Goal: Information Seeking & Learning: Learn about a topic

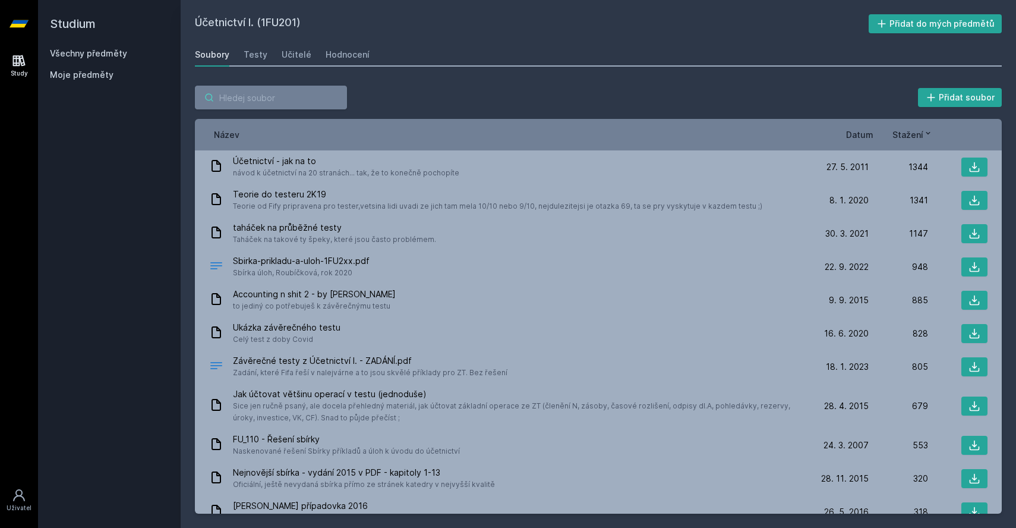
click at [245, 105] on input "search" at bounding box center [271, 98] width 152 height 24
click at [122, 61] on div "Všechny předměty Moje předměty" at bounding box center [109, 67] width 119 height 38
click at [122, 54] on link "Všechny předměty" at bounding box center [88, 53] width 77 height 10
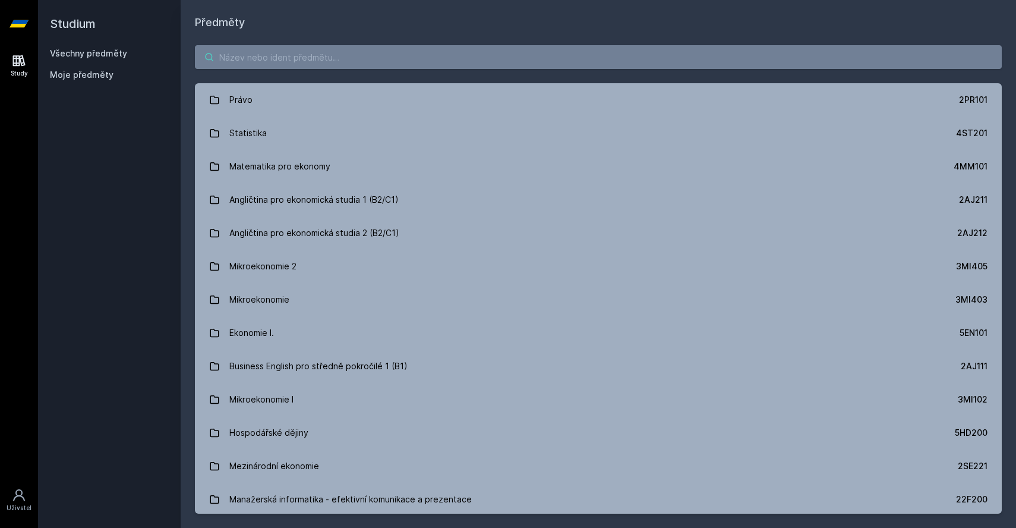
click at [264, 67] on input "search" at bounding box center [598, 57] width 807 height 24
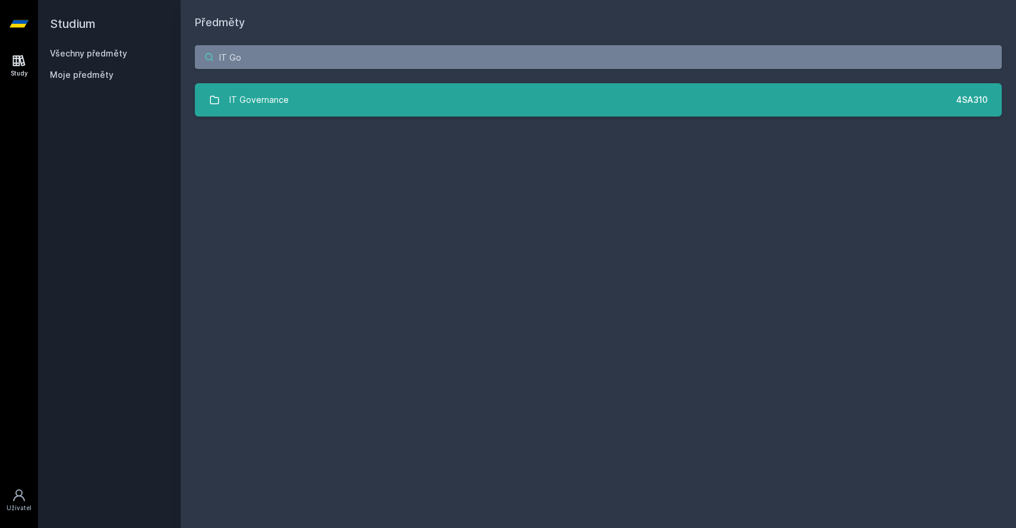
type input "IT Go"
click at [266, 96] on div "IT Governance" at bounding box center [258, 100] width 59 height 24
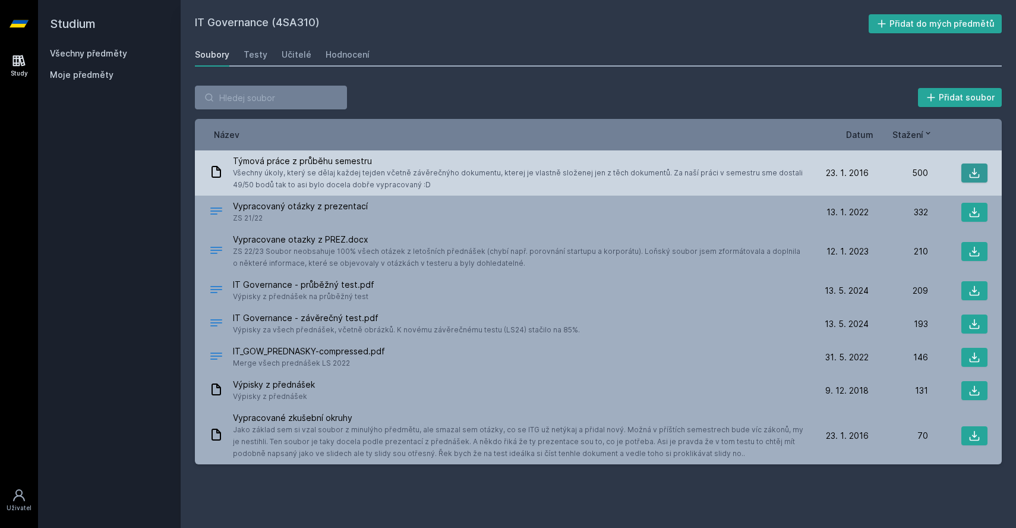
click at [967, 171] on button at bounding box center [974, 172] width 26 height 19
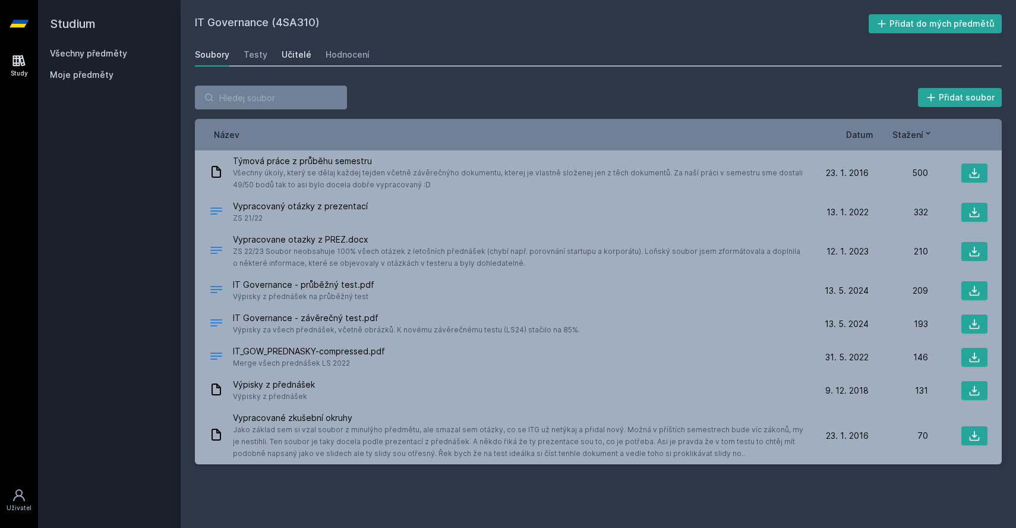
click at [286, 53] on div "Učitelé" at bounding box center [297, 55] width 30 height 12
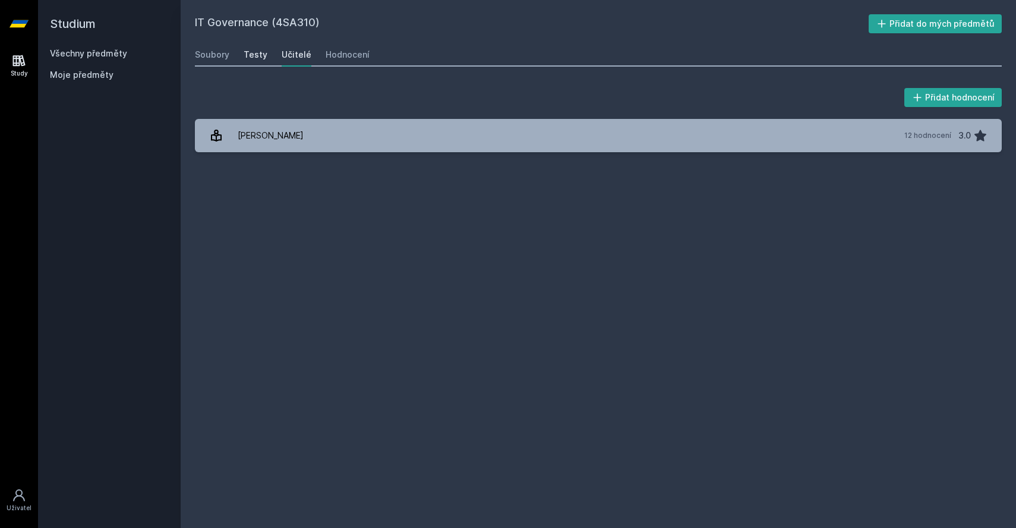
click at [254, 58] on div "Testy" at bounding box center [256, 55] width 24 height 12
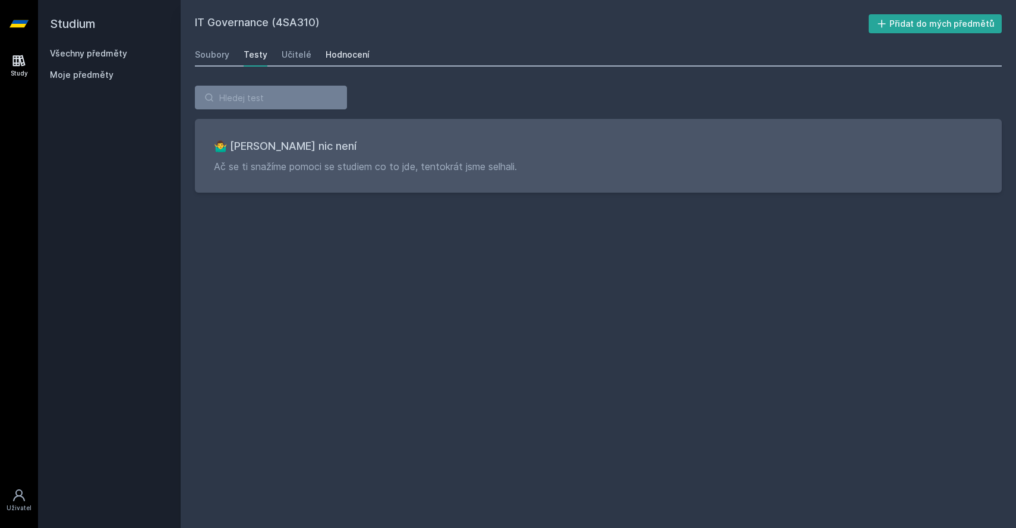
click at [345, 55] on div "Hodnocení" at bounding box center [348, 55] width 44 height 12
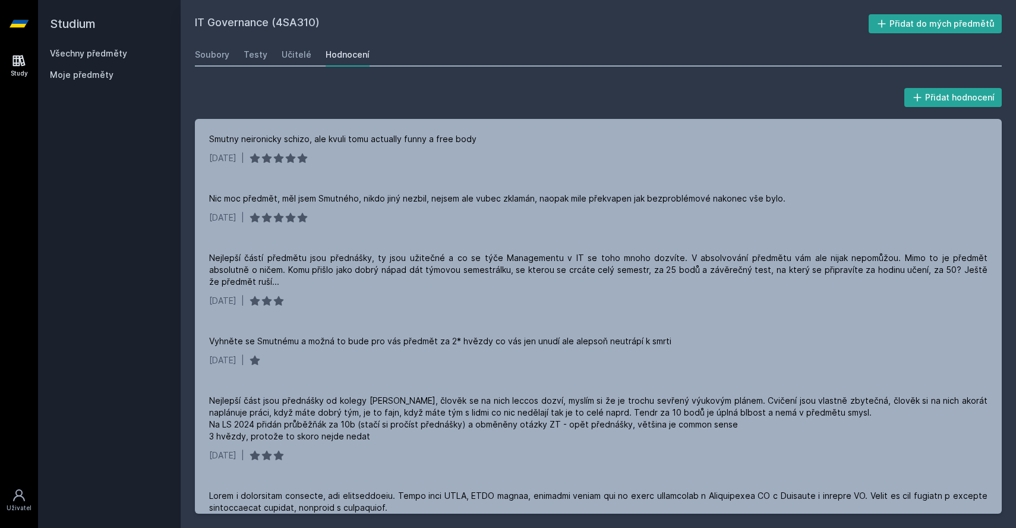
click at [96, 53] on link "Všechny předměty" at bounding box center [88, 53] width 77 height 10
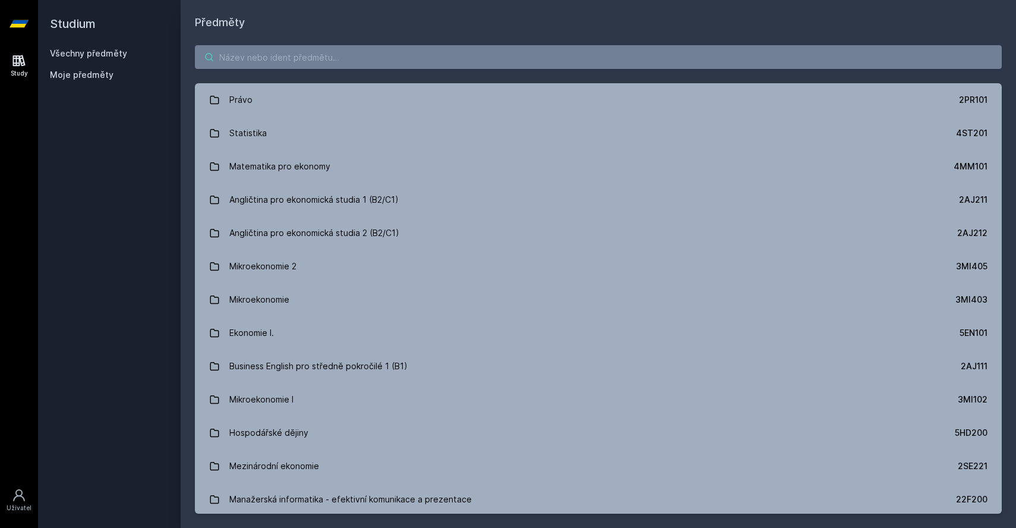
click at [259, 62] on input "search" at bounding box center [598, 57] width 807 height 24
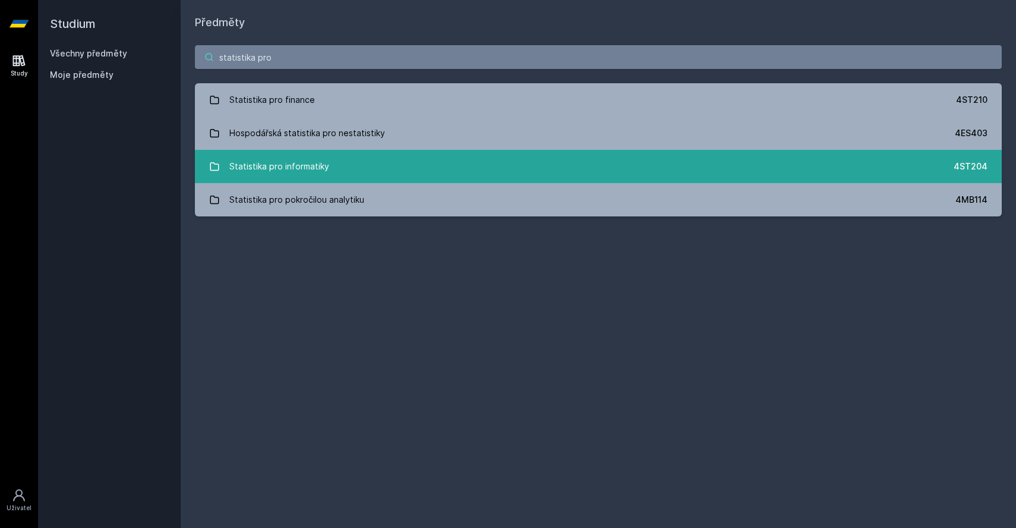
type input "statistika pro"
click at [310, 165] on div "Statistika pro informatiky" at bounding box center [279, 166] width 100 height 24
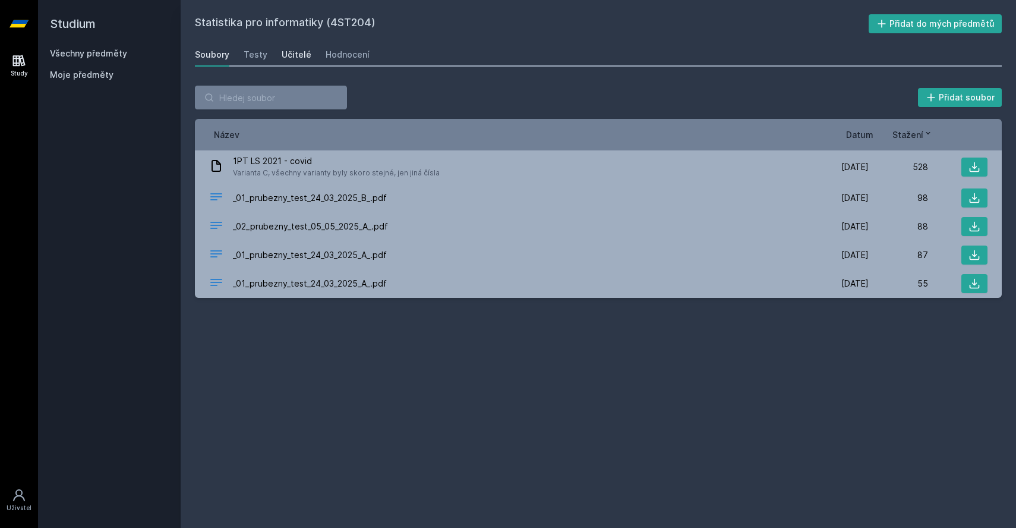
click at [298, 59] on div "Učitelé" at bounding box center [297, 55] width 30 height 12
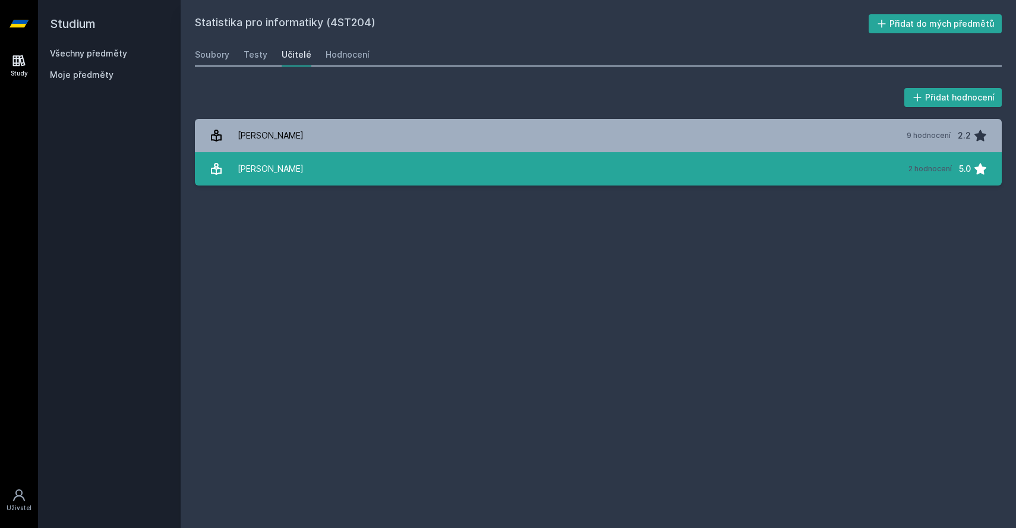
click at [353, 175] on link "[PERSON_NAME] 2 hodnocení 5.0" at bounding box center [598, 168] width 807 height 33
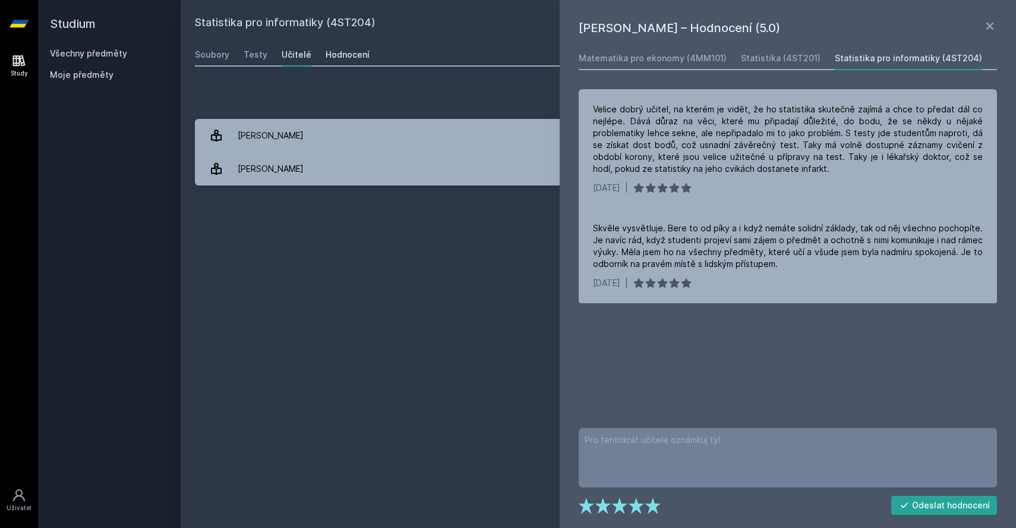
click at [329, 59] on div "Hodnocení" at bounding box center [348, 55] width 44 height 12
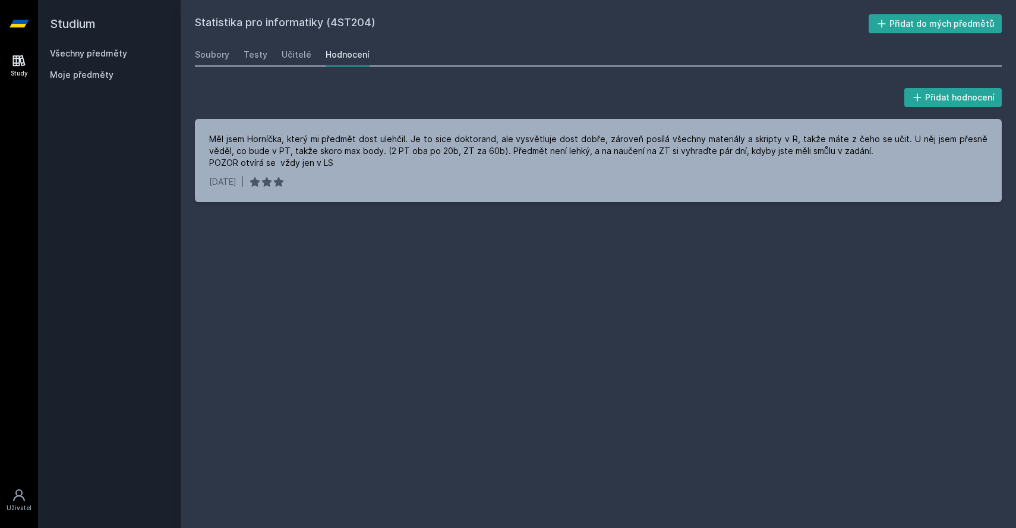
click at [307, 54] on div "Soubory Testy Učitelé Hodnocení" at bounding box center [598, 55] width 807 height 24
click at [300, 59] on div "Učitelé" at bounding box center [297, 55] width 30 height 12
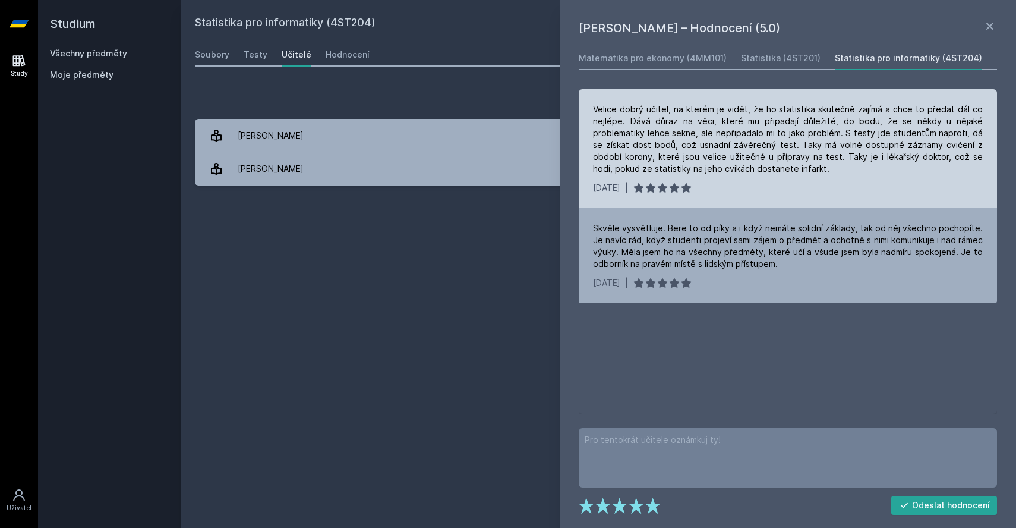
click at [650, 133] on div "Velice dobrý učitel, na kterém je vidět, že ho statistika skutečně zajímá a chc…" at bounding box center [788, 138] width 390 height 71
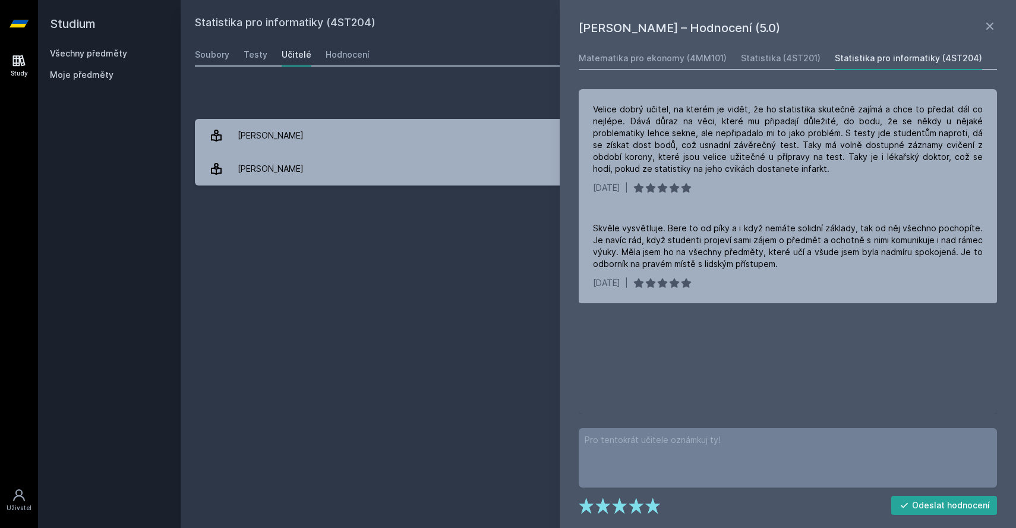
click at [440, 105] on div "Přidat hodnocení" at bounding box center [598, 98] width 807 height 24
click at [225, 56] on div "Soubory" at bounding box center [212, 55] width 34 height 12
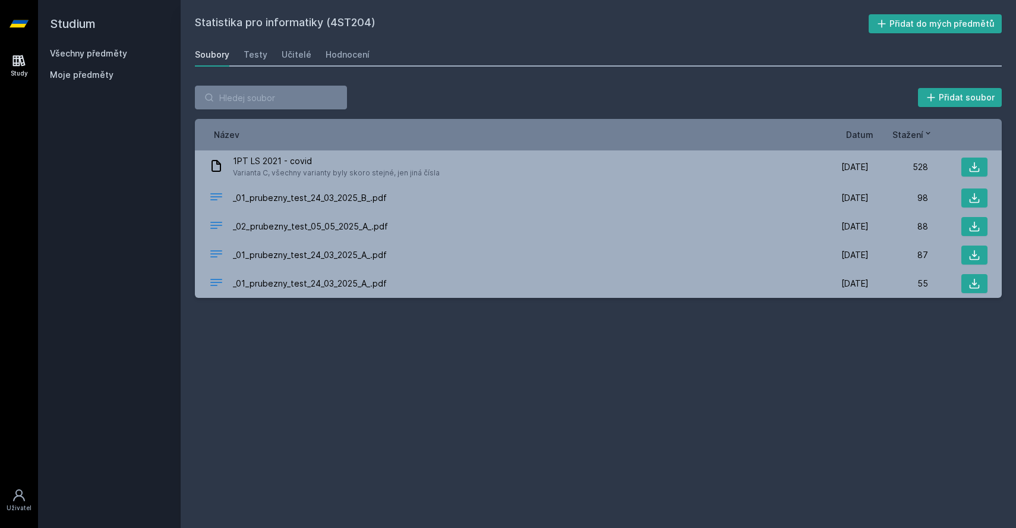
click at [124, 53] on link "Všechny předměty" at bounding box center [88, 53] width 77 height 10
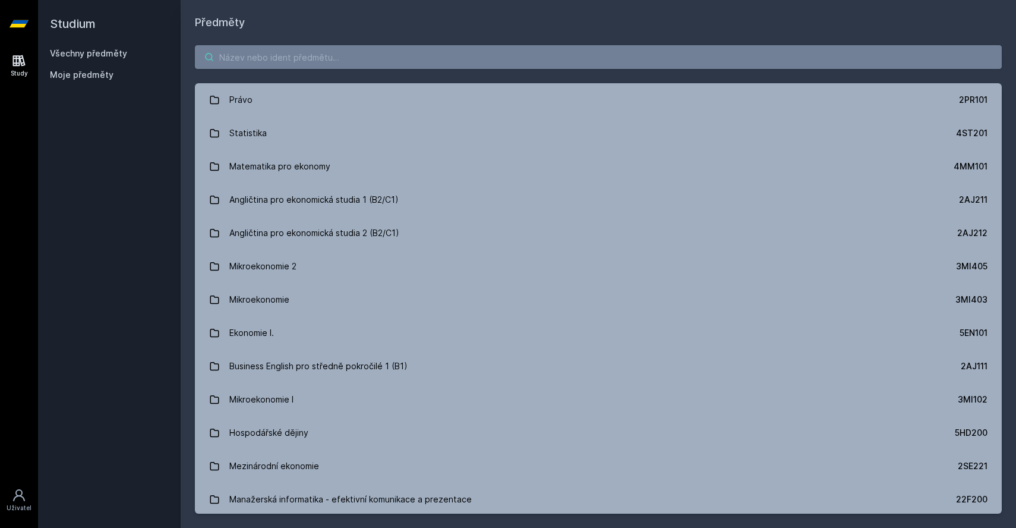
click at [235, 56] on input "search" at bounding box center [598, 57] width 807 height 24
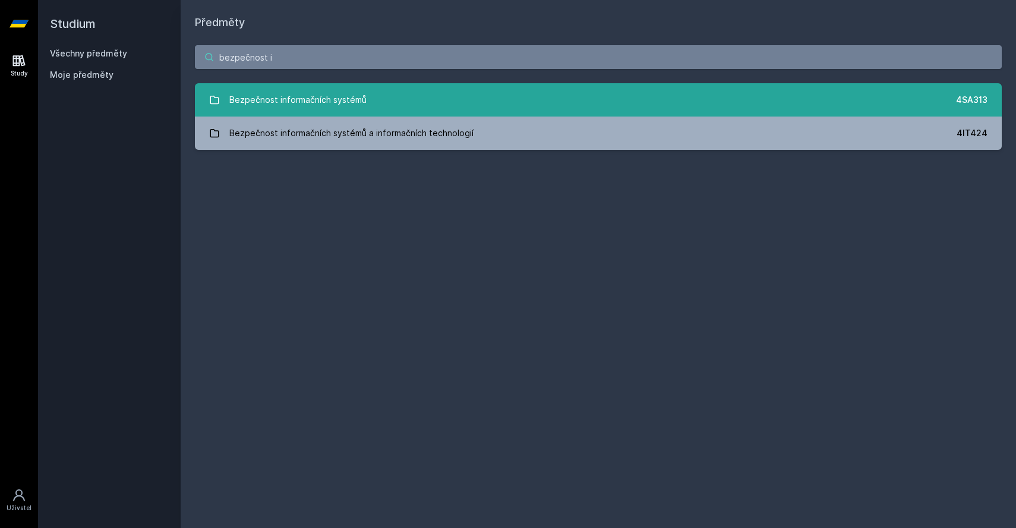
type input "bezpečnost i"
click at [285, 99] on div "Bezpečnost informačních systémů" at bounding box center [297, 100] width 137 height 24
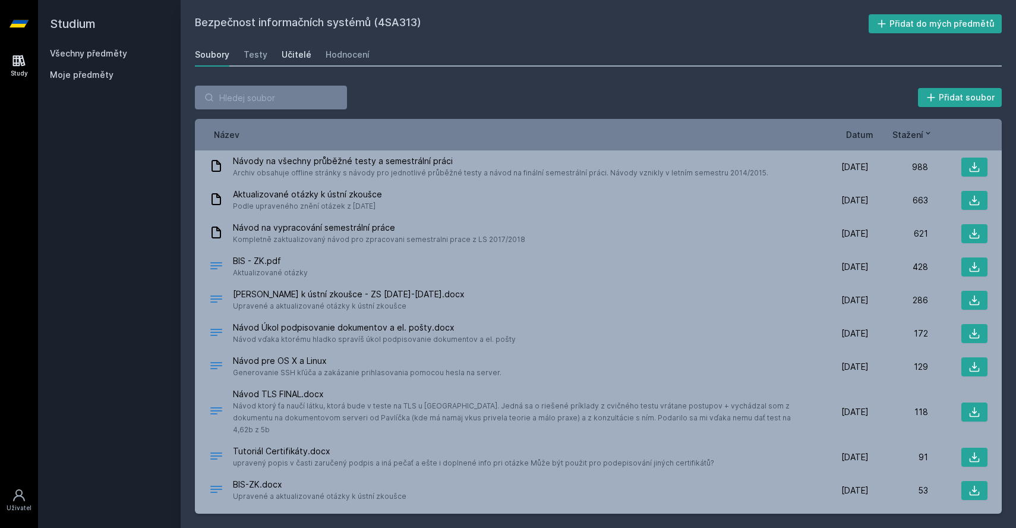
click at [300, 64] on link "Učitelé" at bounding box center [297, 55] width 30 height 24
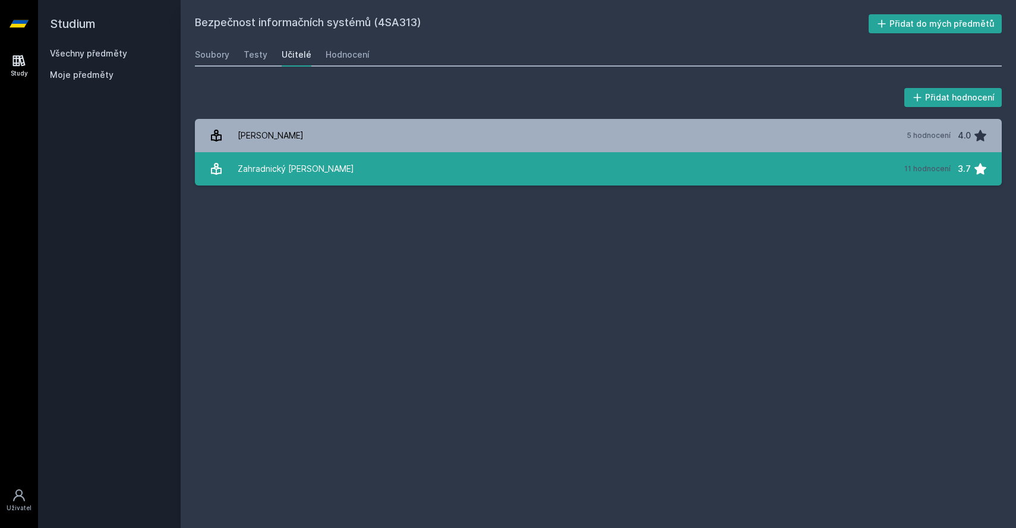
click at [334, 178] on link "Zahradnický [PERSON_NAME] 11 hodnocení 3.7" at bounding box center [598, 168] width 807 height 33
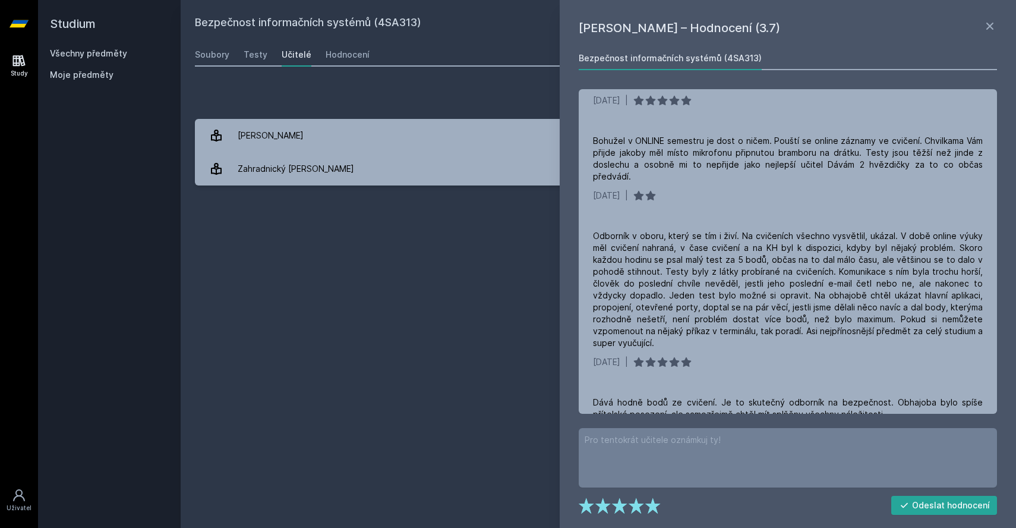
scroll to position [495, 0]
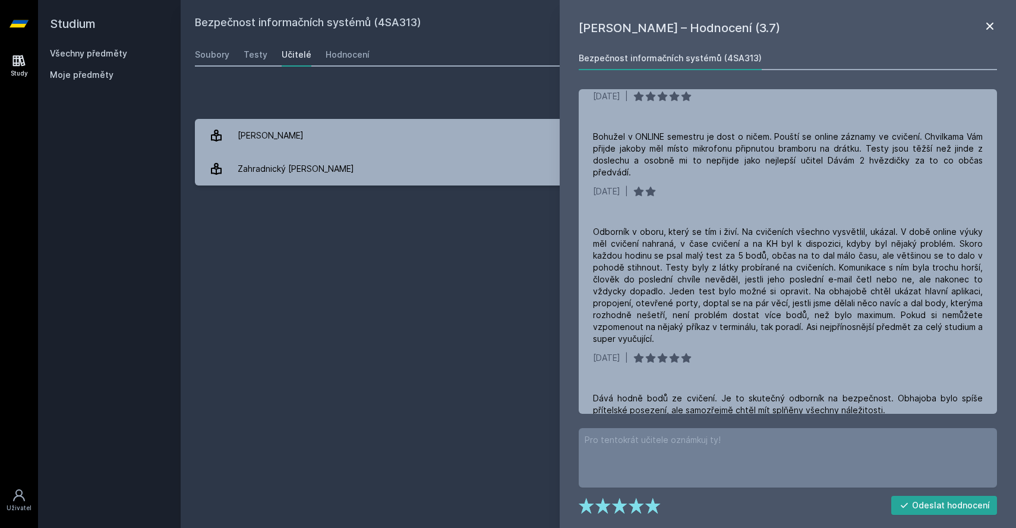
click at [986, 30] on icon at bounding box center [990, 26] width 14 height 14
